Goal: Information Seeking & Learning: Learn about a topic

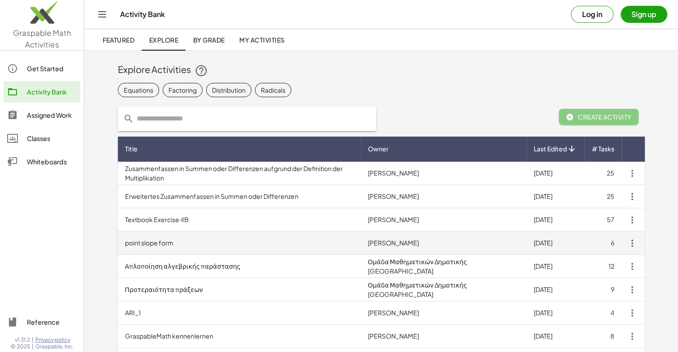
click at [154, 245] on td "point slope form" at bounding box center [239, 243] width 243 height 23
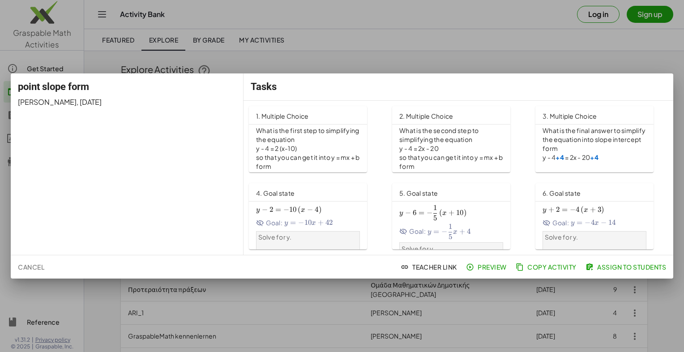
click at [297, 145] on p "y - 4 = 2 (x-10)" at bounding box center [308, 148] width 104 height 9
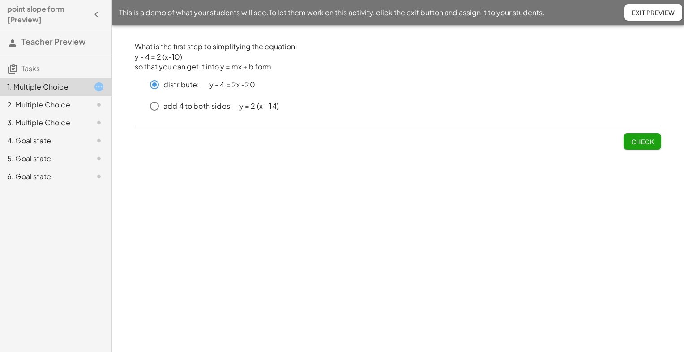
click at [645, 141] on span "Check" at bounding box center [642, 142] width 23 height 8
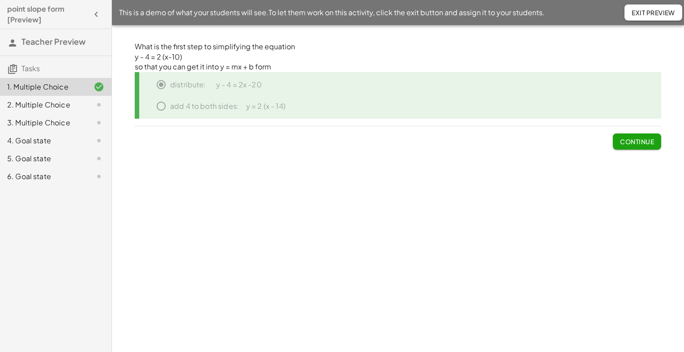
click at [622, 148] on button "Continue" at bounding box center [637, 141] width 48 height 16
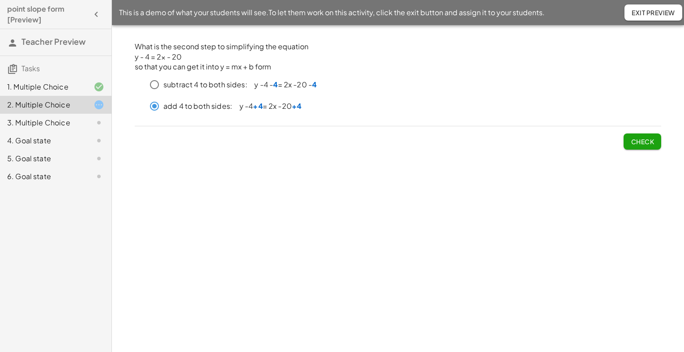
click at [638, 146] on button "Check" at bounding box center [643, 141] width 38 height 16
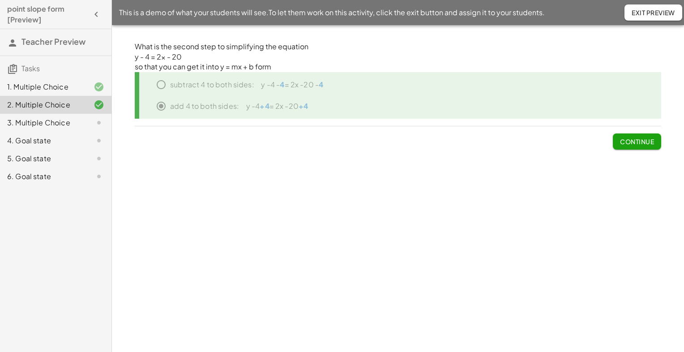
click at [635, 145] on span "Continue" at bounding box center [637, 142] width 34 height 8
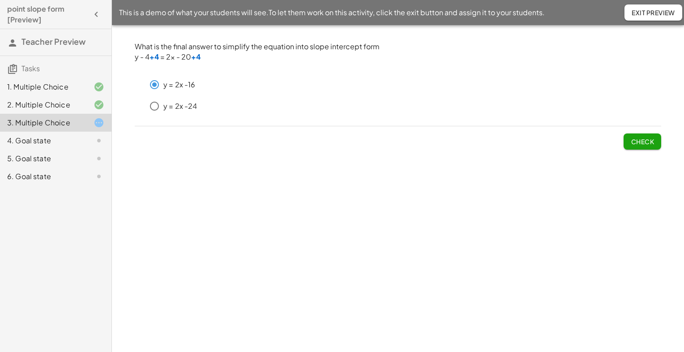
click at [652, 139] on span "Check" at bounding box center [642, 142] width 23 height 8
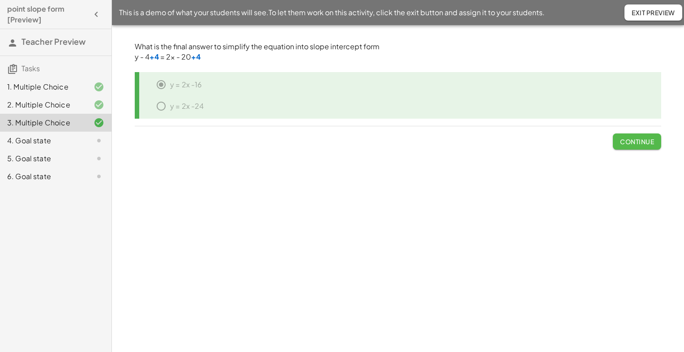
click at [627, 143] on span "Continue" at bounding box center [637, 142] width 34 height 8
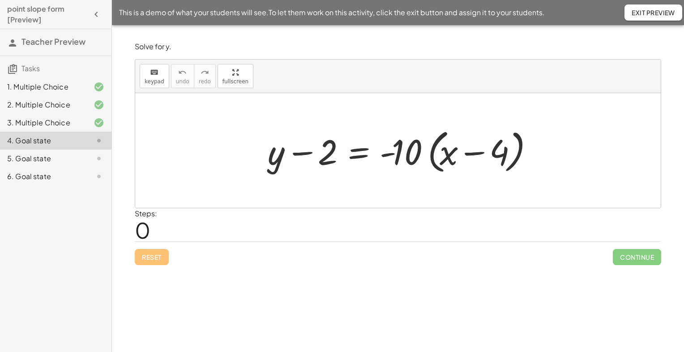
click at [356, 179] on div at bounding box center [398, 150] width 526 height 115
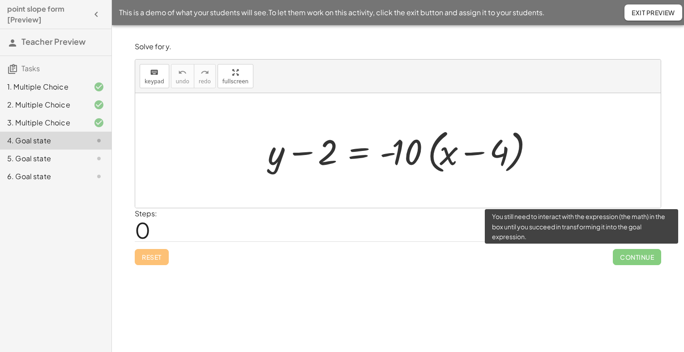
click at [631, 254] on span "Continue" at bounding box center [637, 257] width 48 height 16
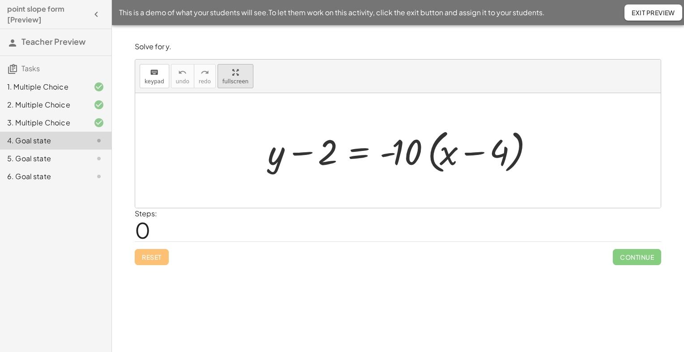
drag, startPoint x: 236, startPoint y: 69, endPoint x: 238, endPoint y: 103, distance: 33.2
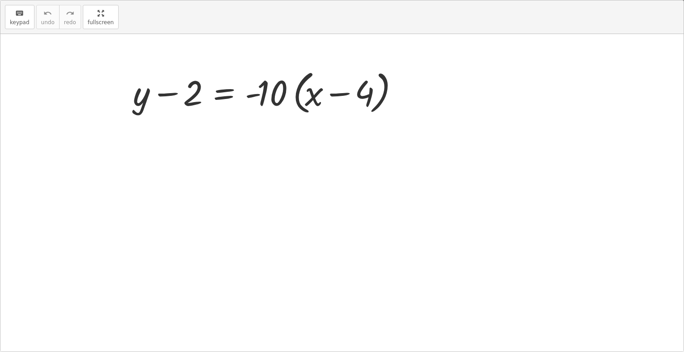
click at [238, 103] on div "keyboard keypad undo undo redo redo fullscreen + y − 2 = · - 10 · ( + x − 4 ) ×" at bounding box center [342, 175] width 684 height 351
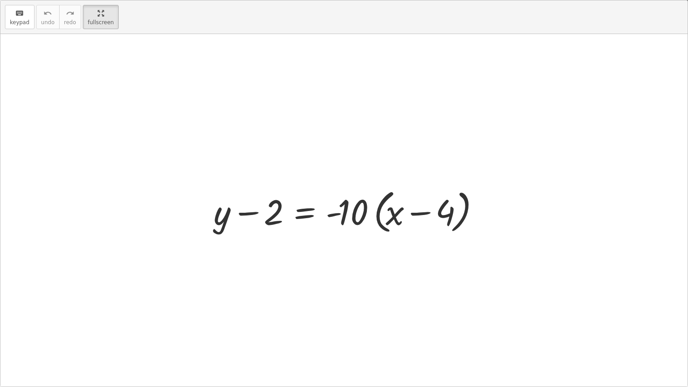
click at [348, 256] on div at bounding box center [343, 210] width 687 height 353
